Goal: Transaction & Acquisition: Purchase product/service

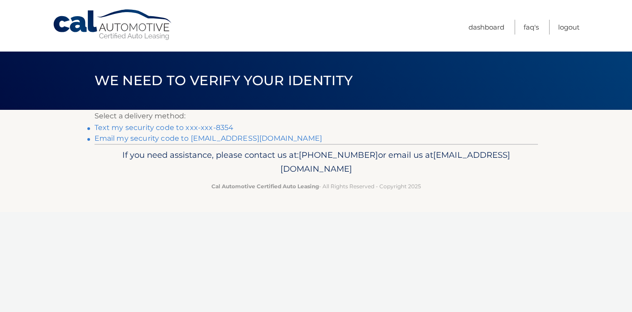
click at [215, 129] on link "Text my security code to xxx-xxx-8354" at bounding box center [163, 127] width 139 height 9
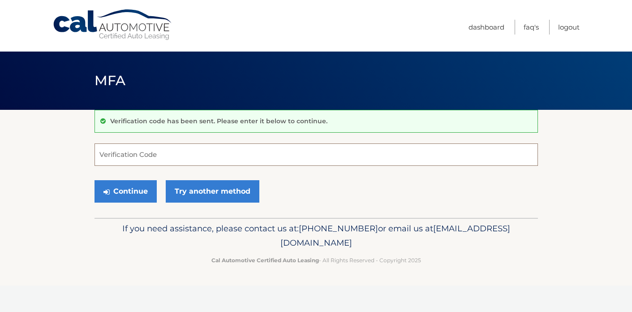
click at [219, 151] on input "Verification Code" at bounding box center [315, 154] width 443 height 22
type input "601081"
click at [135, 191] on button "Continue" at bounding box center [125, 191] width 62 height 22
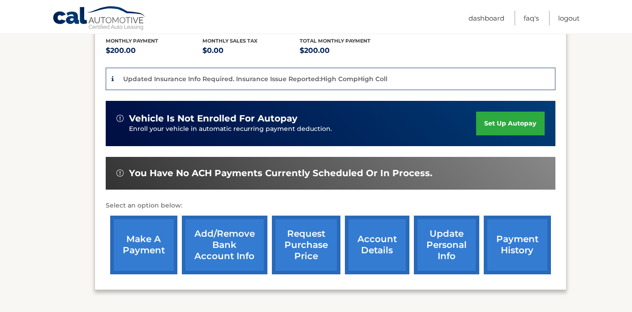
scroll to position [193, 0]
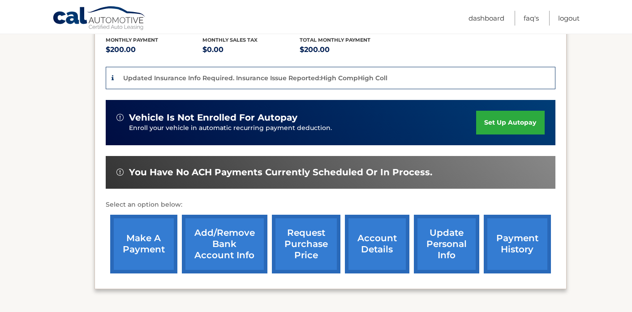
click at [151, 237] on link "make a payment" at bounding box center [143, 243] width 67 height 59
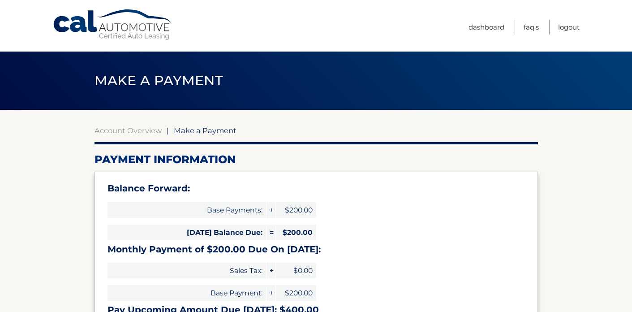
select select "MjMwMjM2YzktNTg5OS00MzQ4LWIwZmItMDAzZWMzYWFkNjlk"
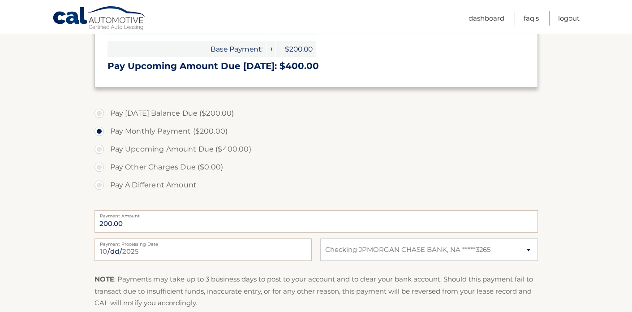
scroll to position [273, 0]
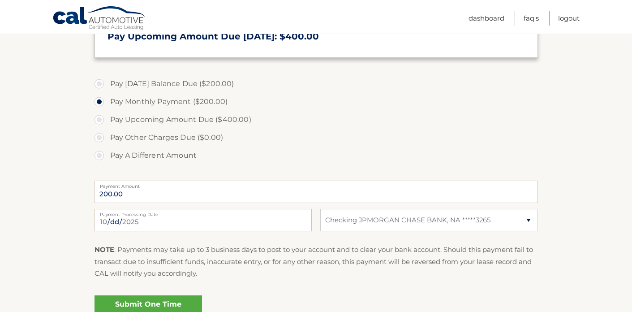
click at [160, 299] on link "Submit One Time Payment" at bounding box center [147, 309] width 107 height 29
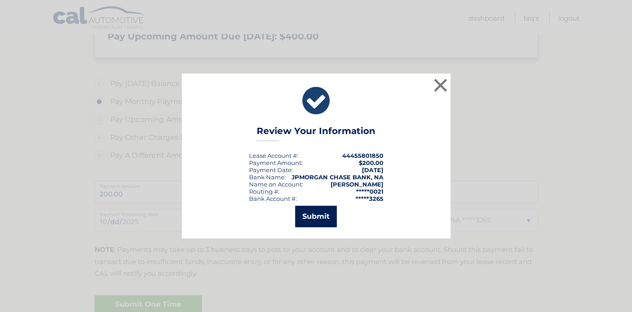
click at [310, 219] on button "Submit" at bounding box center [316, 216] width 42 height 21
